Goal: Task Accomplishment & Management: Manage account settings

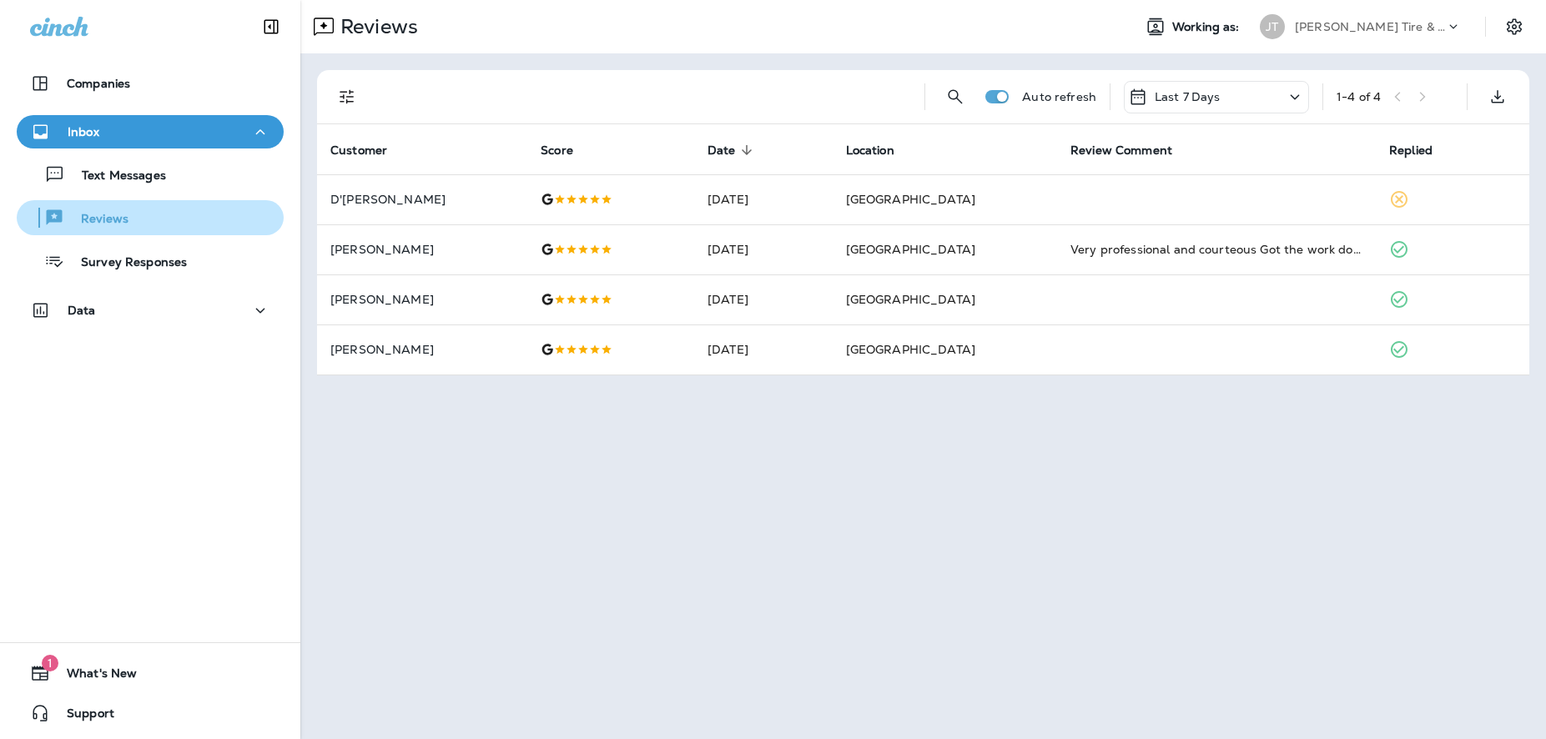
click at [135, 219] on div "Reviews" at bounding box center [150, 217] width 254 height 25
click at [1241, 109] on div "Last 7 Days" at bounding box center [1216, 97] width 185 height 33
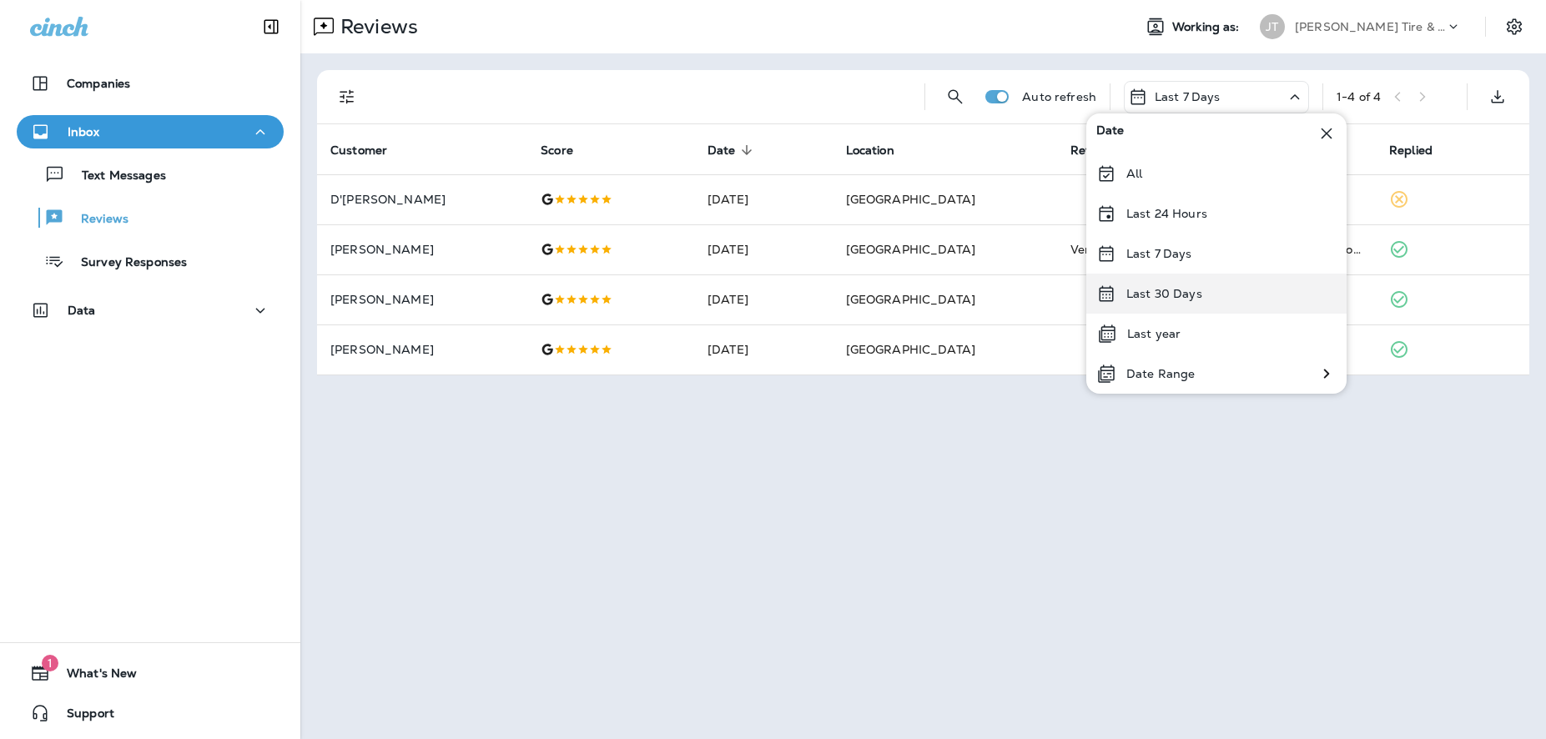
click at [1156, 300] on p "Last 30 Days" at bounding box center [1164, 293] width 76 height 13
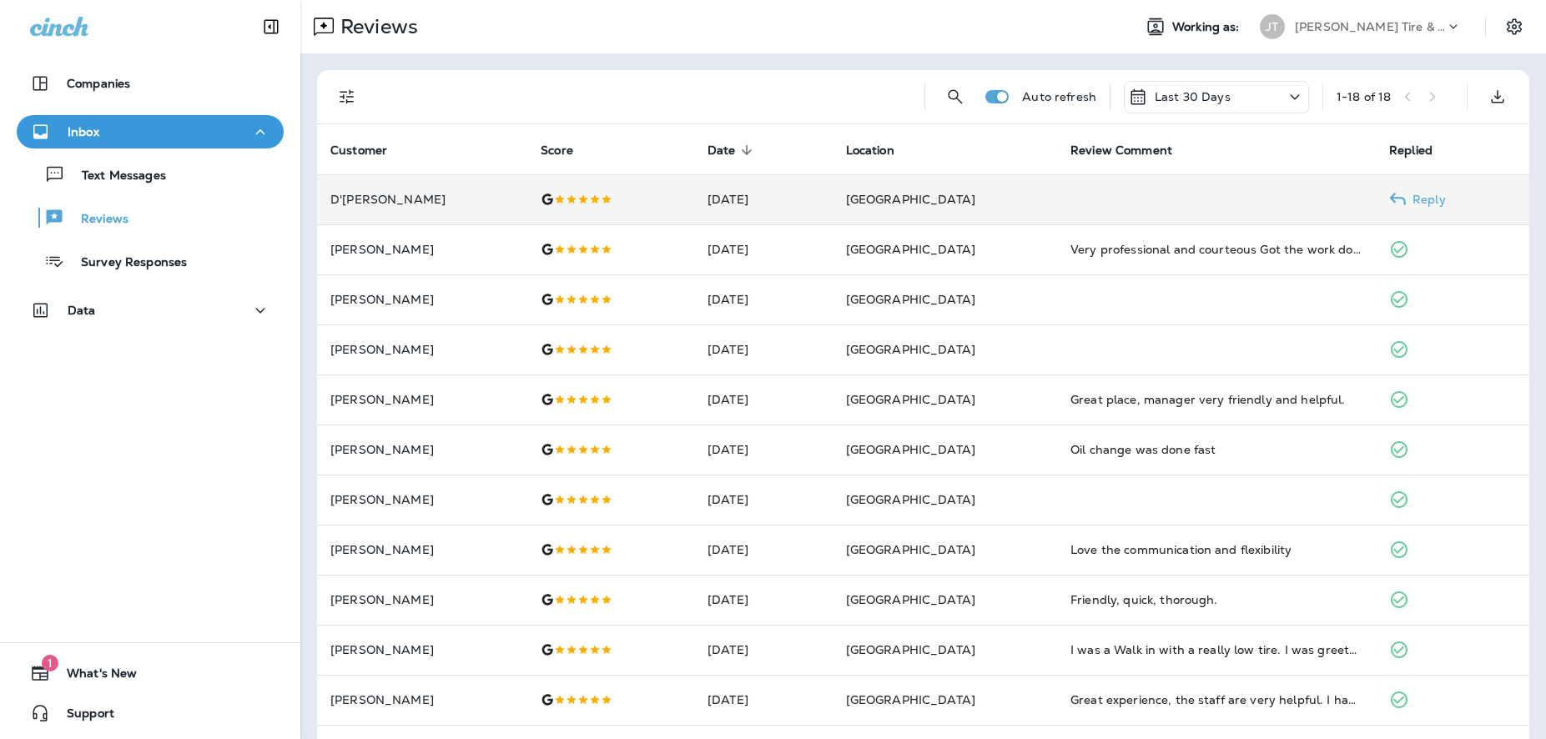
click at [609, 199] on div at bounding box center [611, 199] width 140 height 13
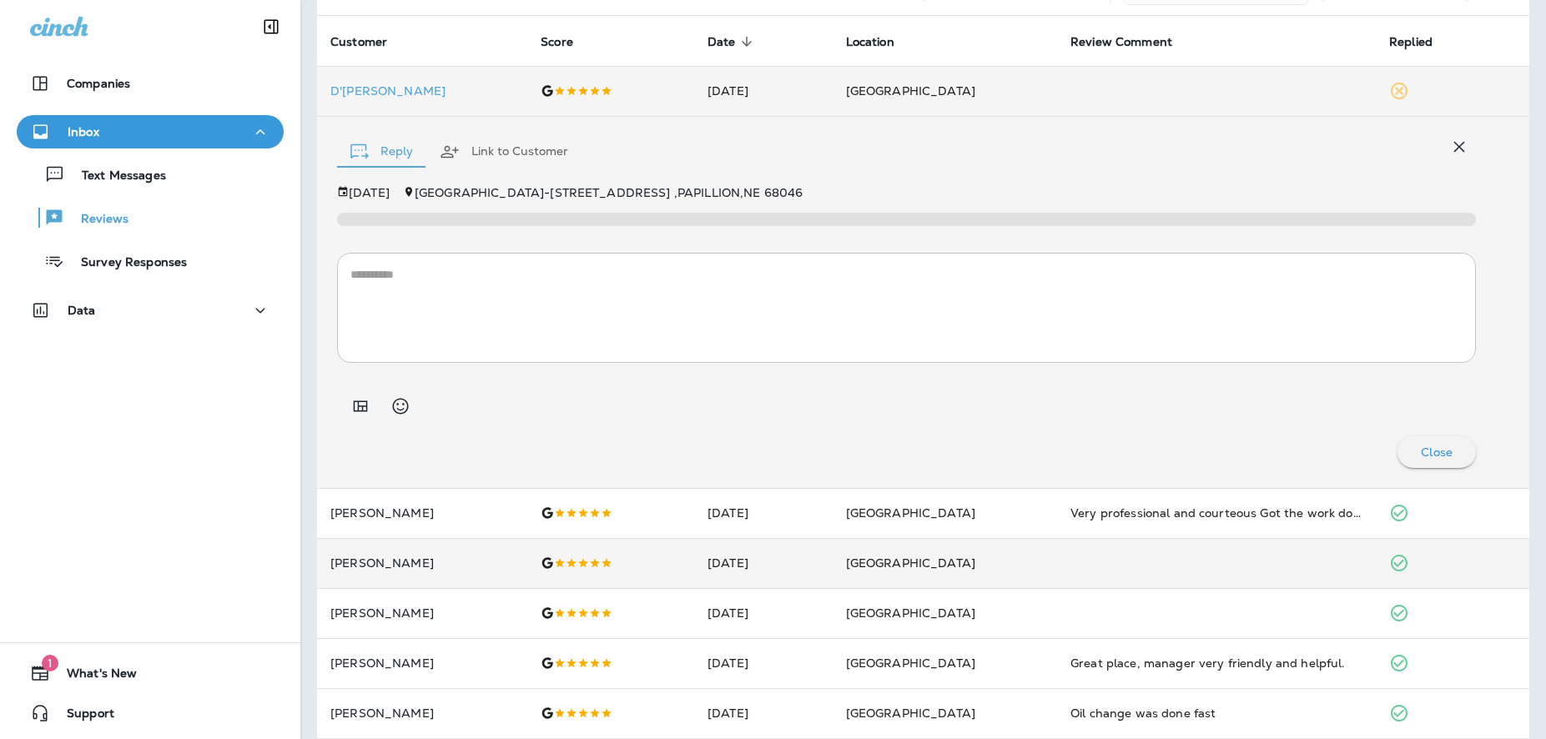
scroll to position [180, 0]
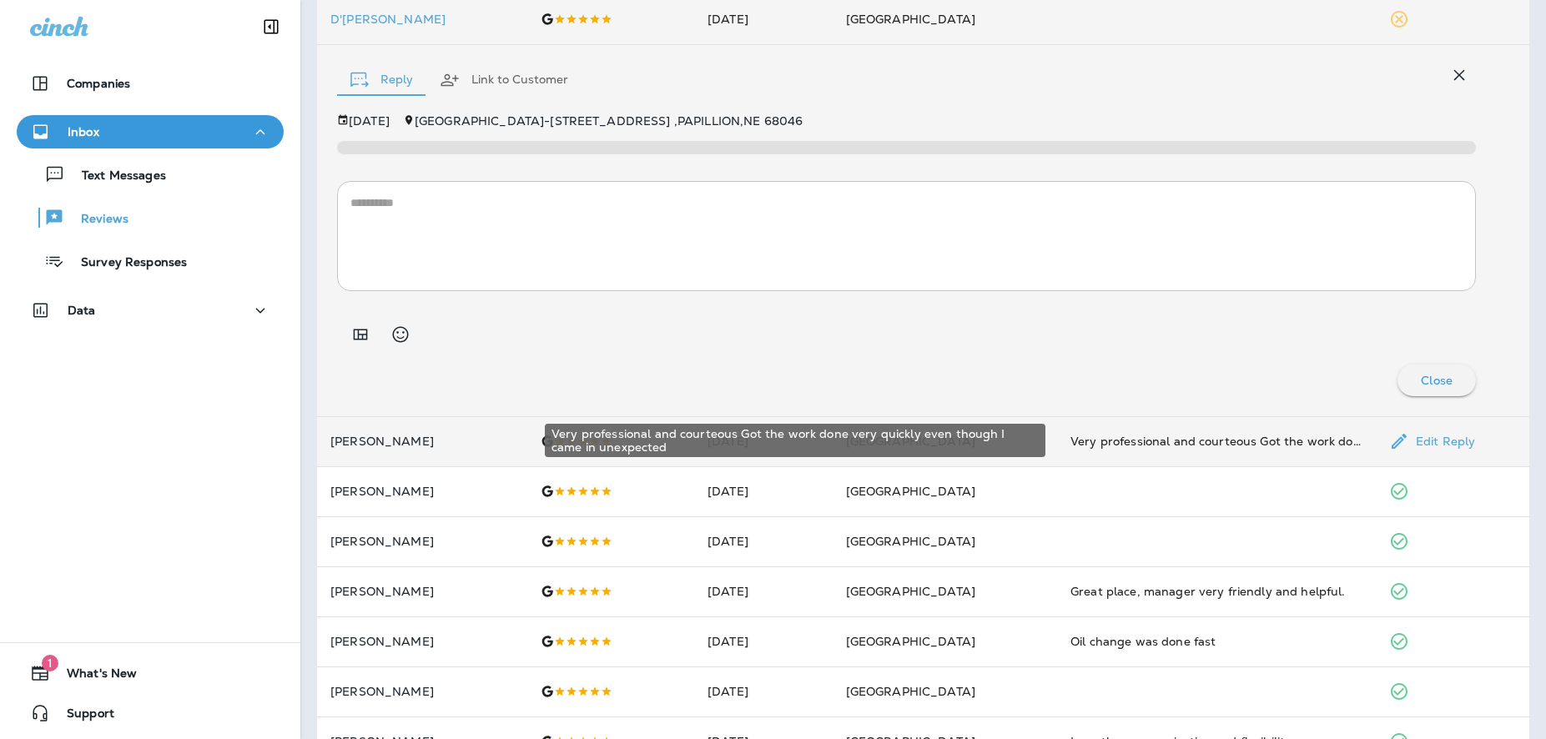
click at [1101, 439] on div "Very professional and courteous Got the work done very quickly even though I ca…" at bounding box center [1216, 441] width 292 height 17
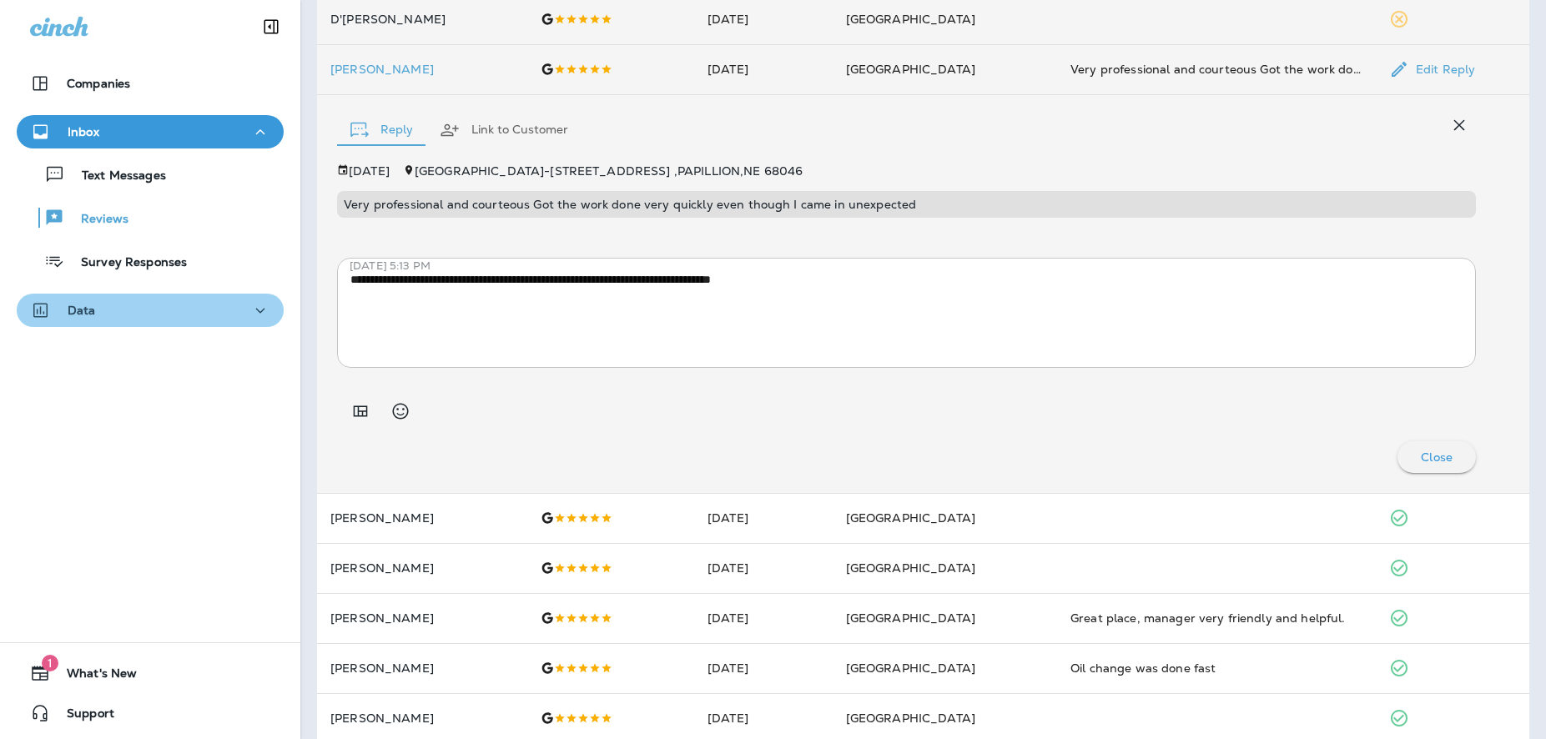
click at [227, 322] on button "Data" at bounding box center [150, 310] width 267 height 33
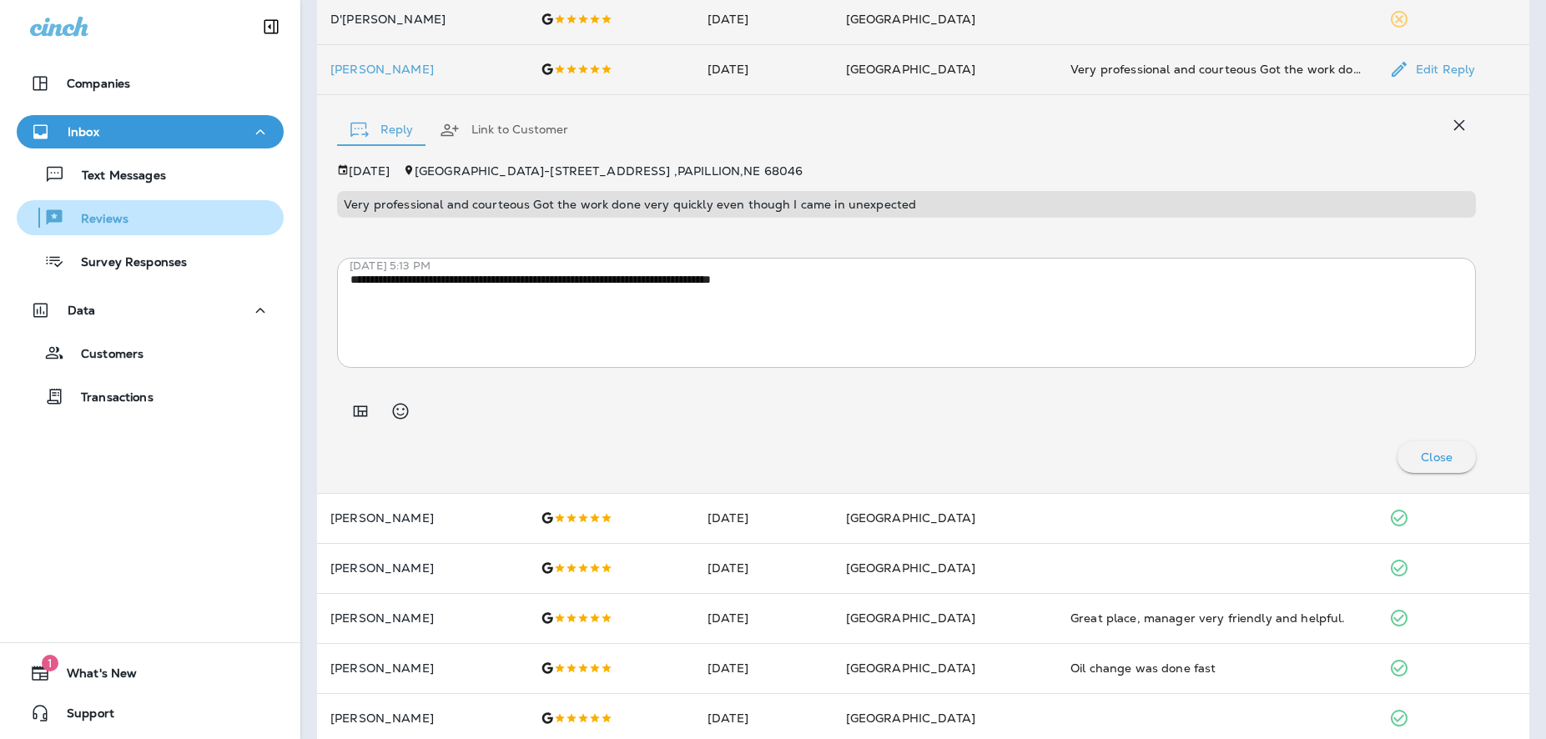
click at [149, 223] on div "Reviews" at bounding box center [150, 217] width 254 height 25
click at [896, 164] on div "[DATE][STREET_ADDRESS]" at bounding box center [906, 170] width 1139 height 13
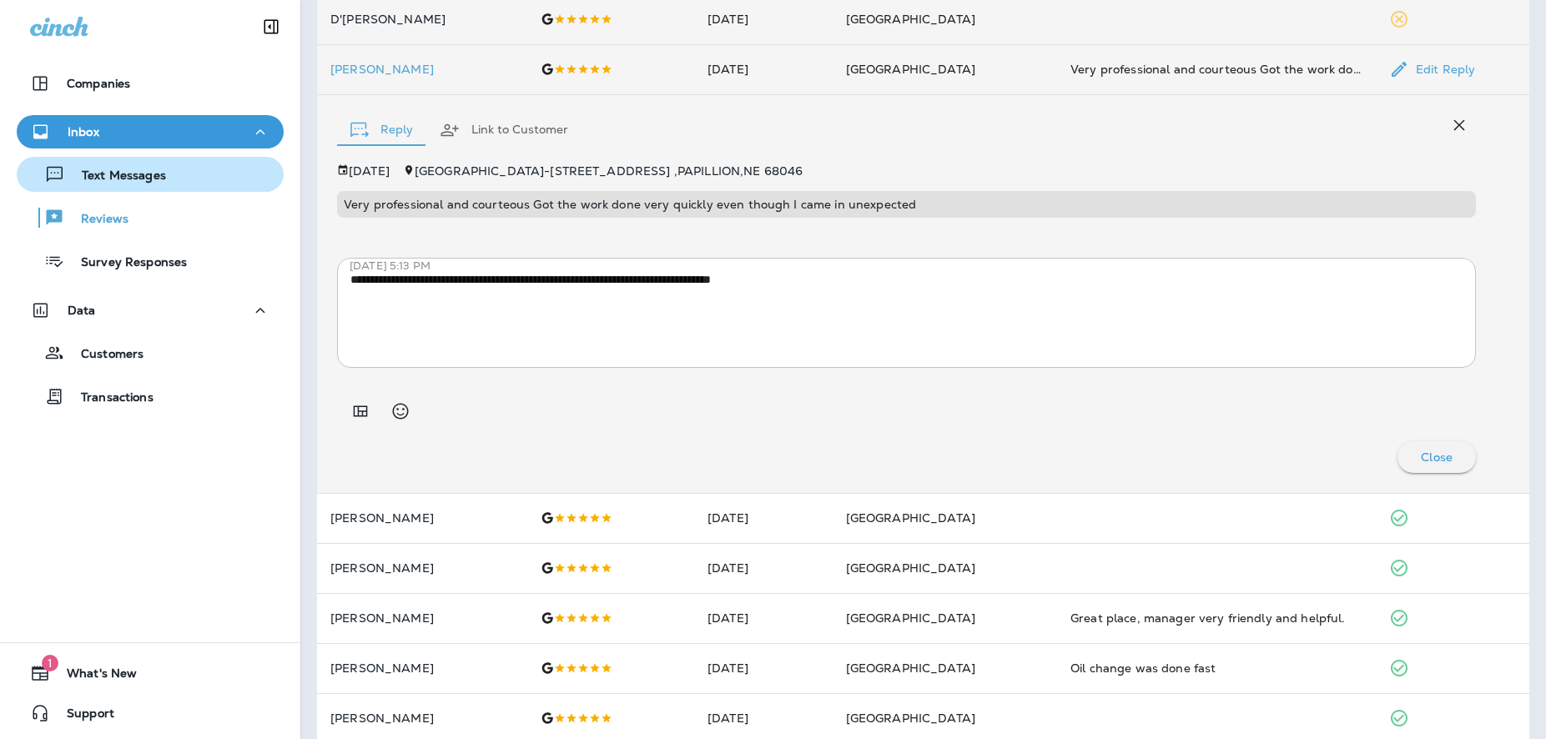
click at [154, 174] on p "Text Messages" at bounding box center [115, 177] width 101 height 16
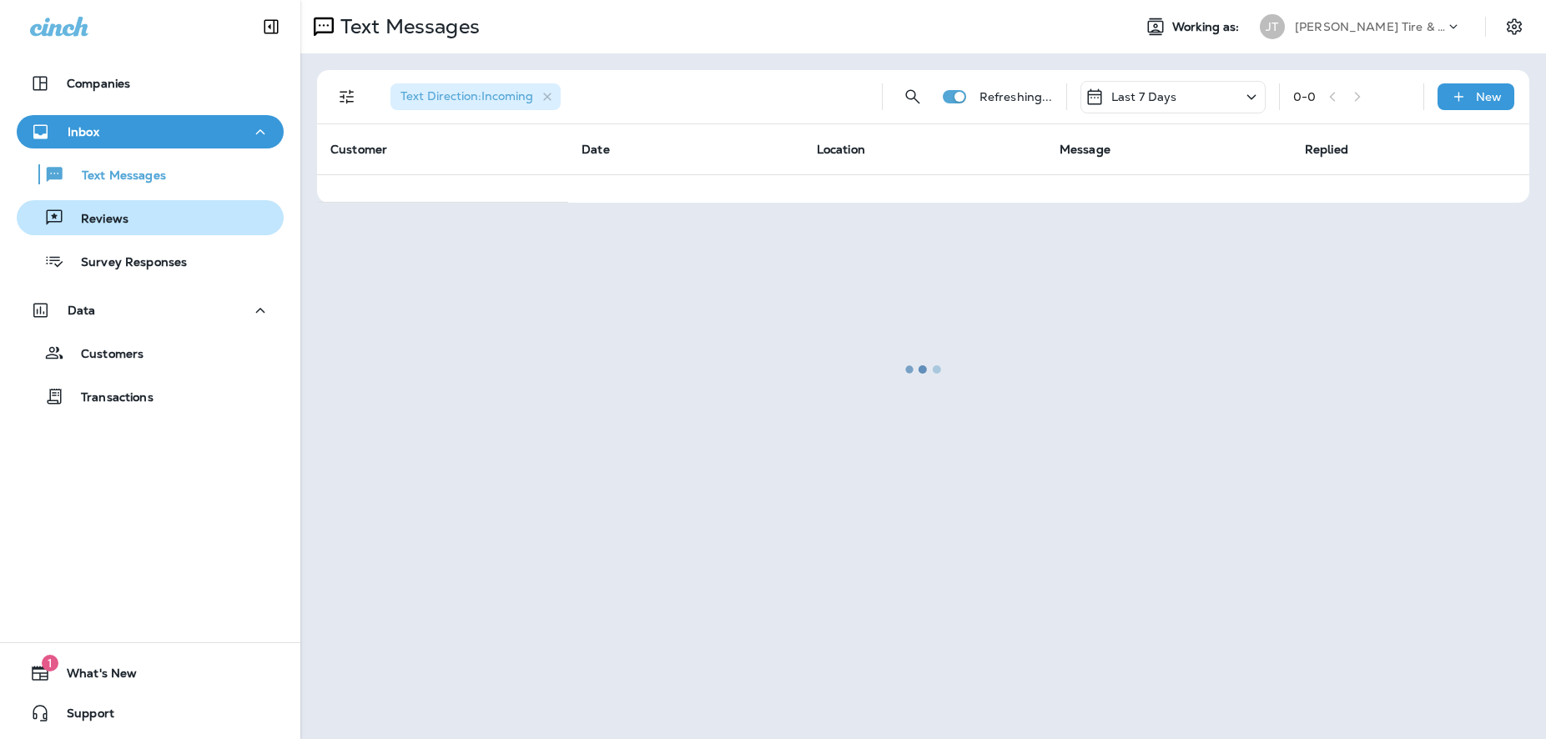
click at [111, 216] on p "Reviews" at bounding box center [96, 220] width 64 height 16
